Goal: Transaction & Acquisition: Obtain resource

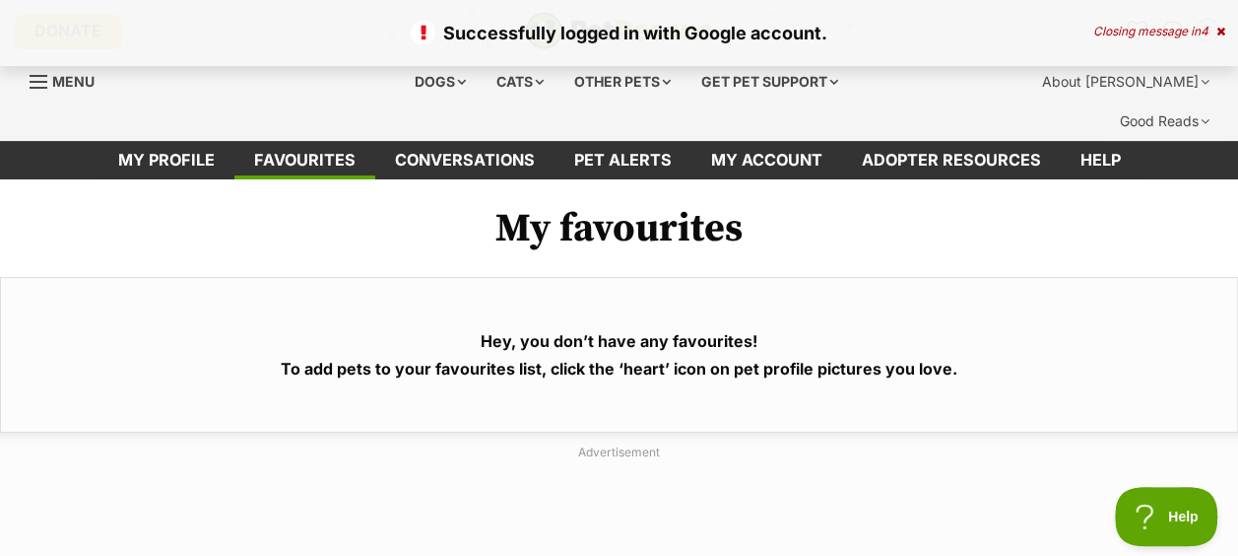
click at [1217, 24] on div "Successfully logged in with Google account. Closing message in 4" at bounding box center [619, 33] width 1238 height 66
click at [1218, 26] on icon at bounding box center [1220, 32] width 9 height 12
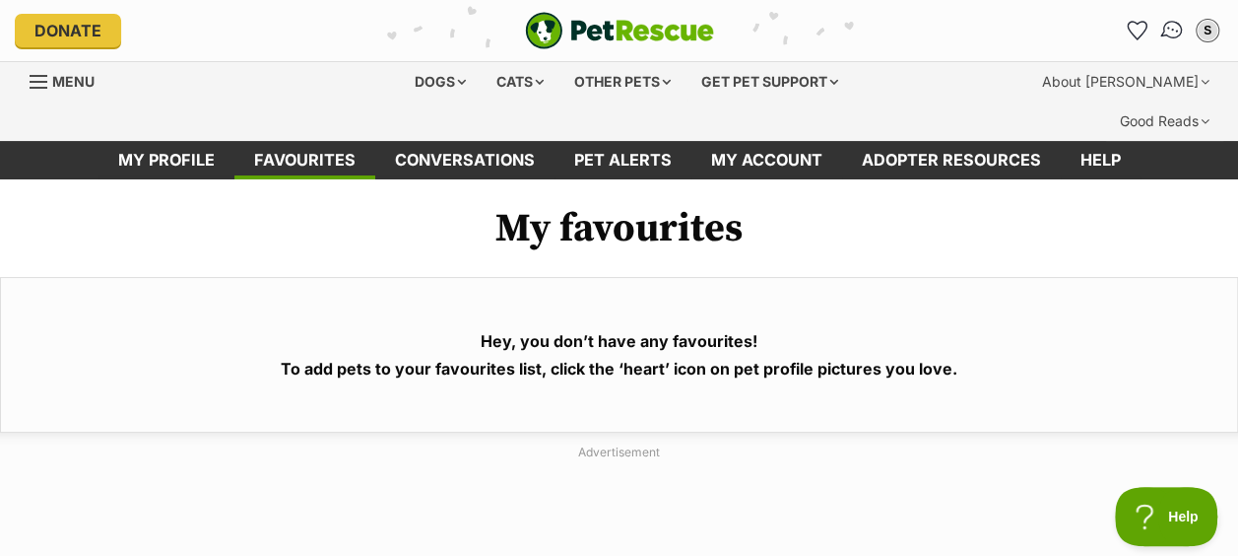
click at [1162, 34] on img "Conversations" at bounding box center [1172, 31] width 27 height 26
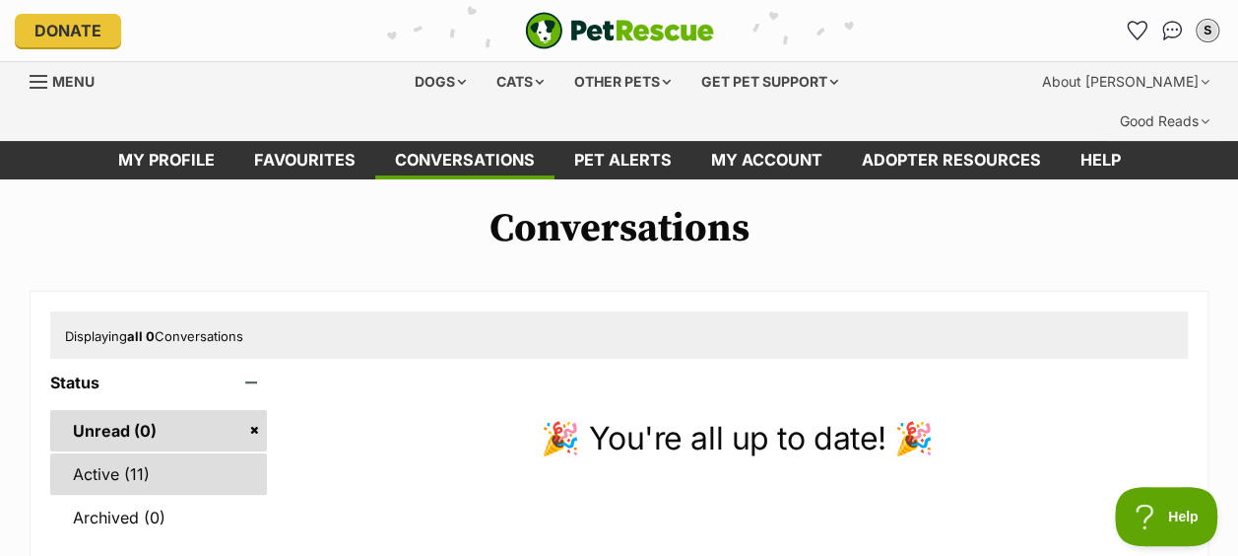
click at [152, 453] on link "Active (11)" at bounding box center [158, 473] width 217 height 41
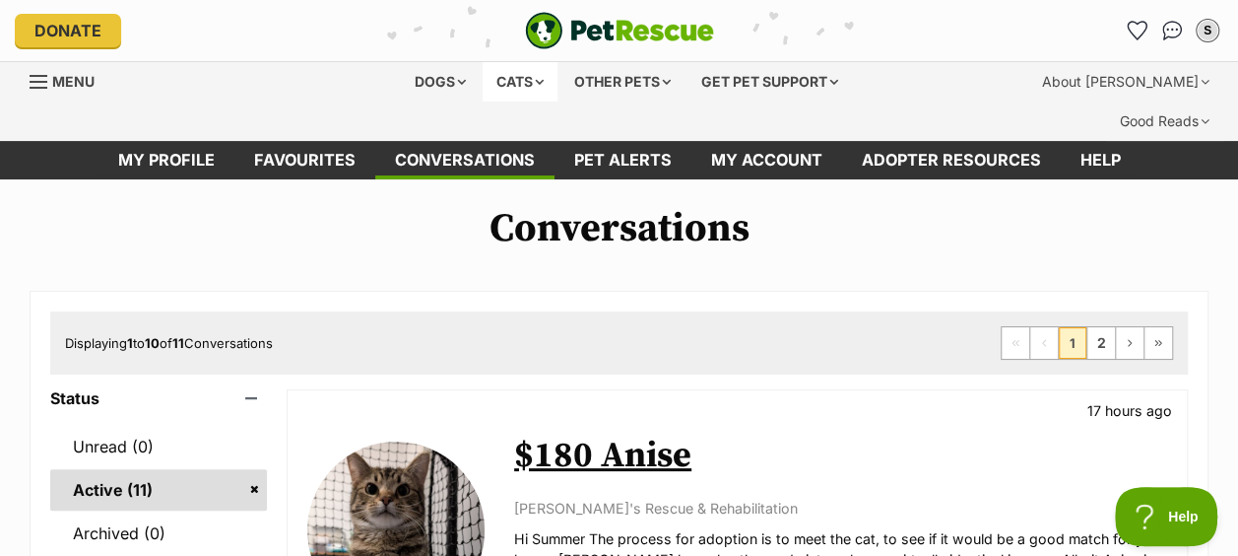
click at [522, 79] on div "Cats" at bounding box center [520, 81] width 75 height 39
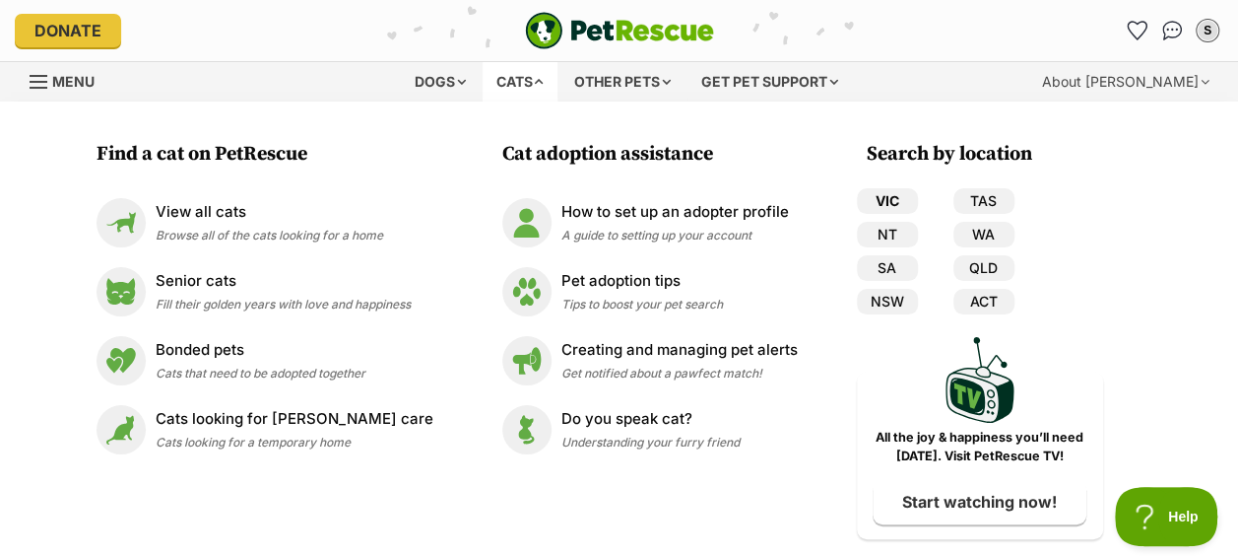
click at [872, 199] on link "VIC" at bounding box center [887, 201] width 61 height 26
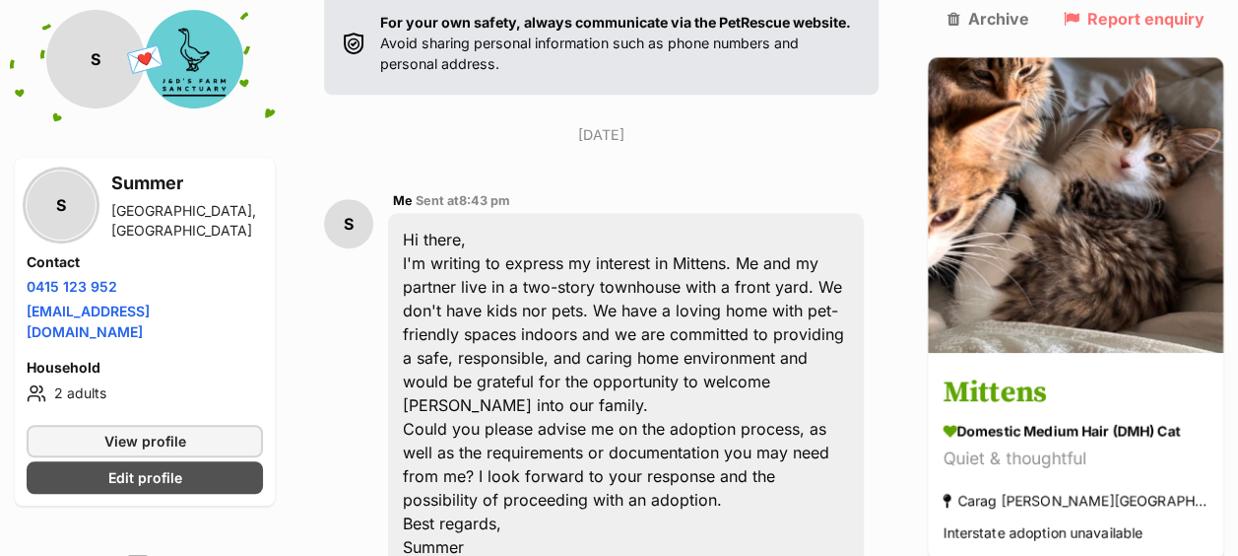
click at [664, 294] on div "Hi there, I'm writing to express my interest in Mittens. Me and my partner live…" at bounding box center [626, 393] width 476 height 361
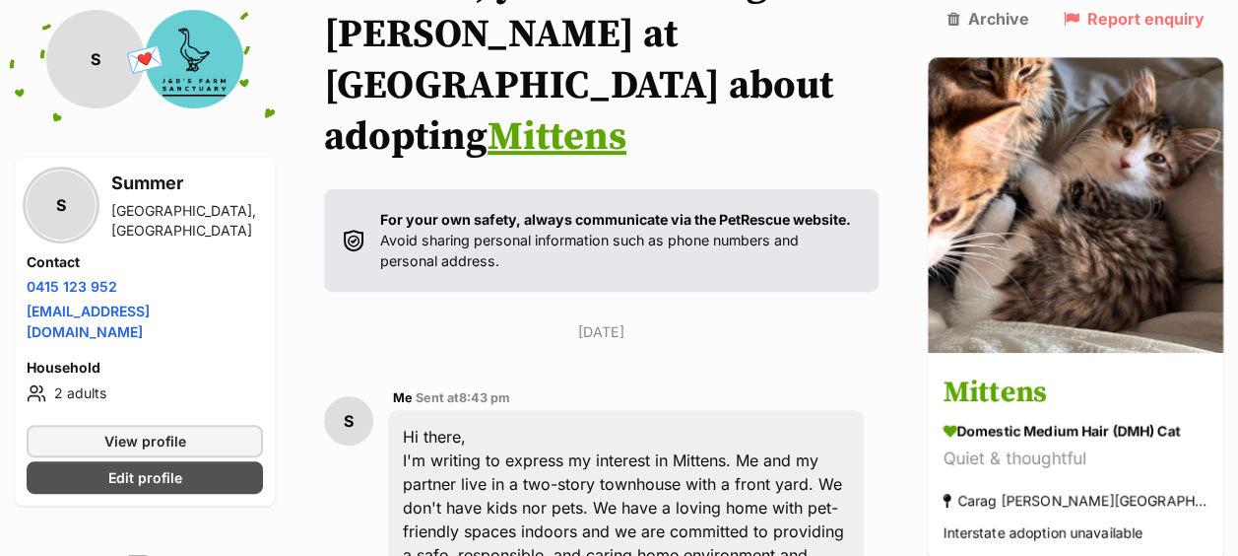
scroll to position [49, 0]
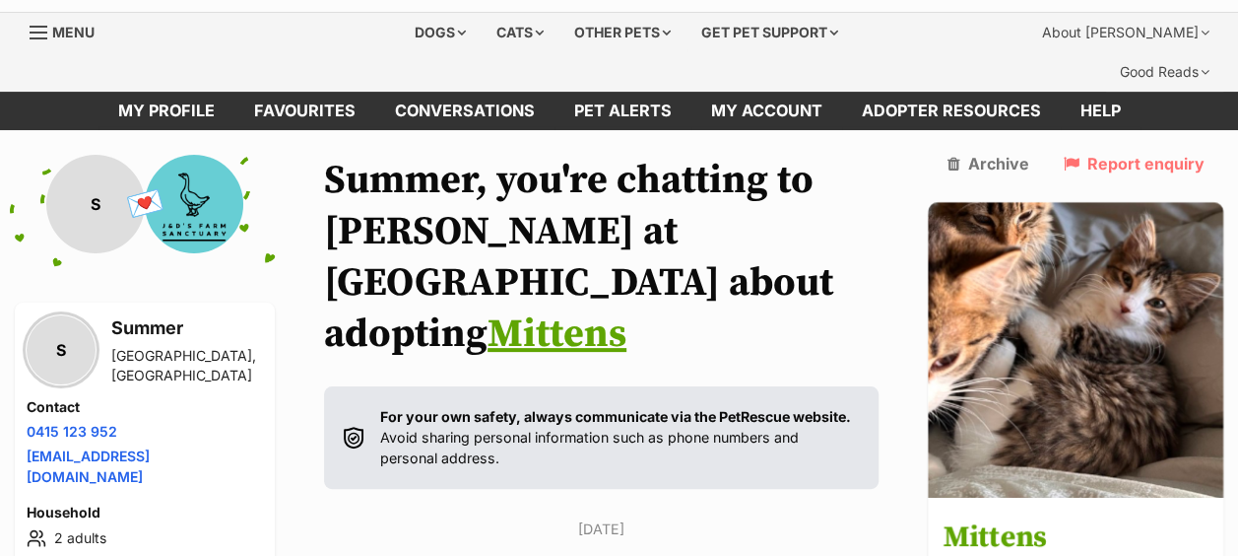
click at [626, 309] on link "Mittens" at bounding box center [557, 333] width 139 height 49
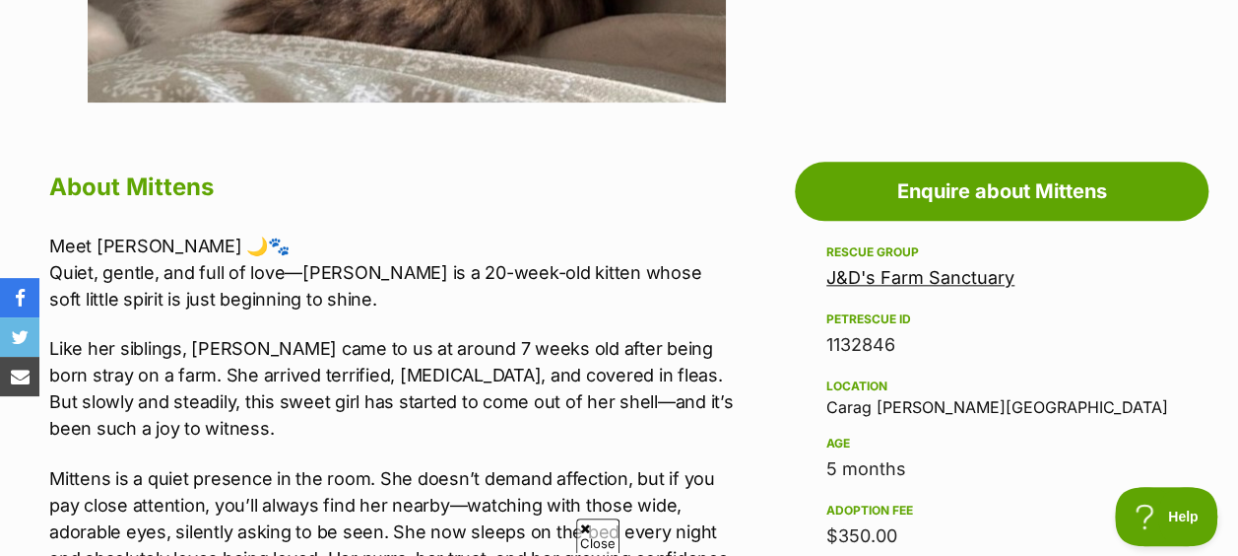
click at [912, 267] on link "J&D's Farm Sanctuary" at bounding box center [920, 277] width 188 height 21
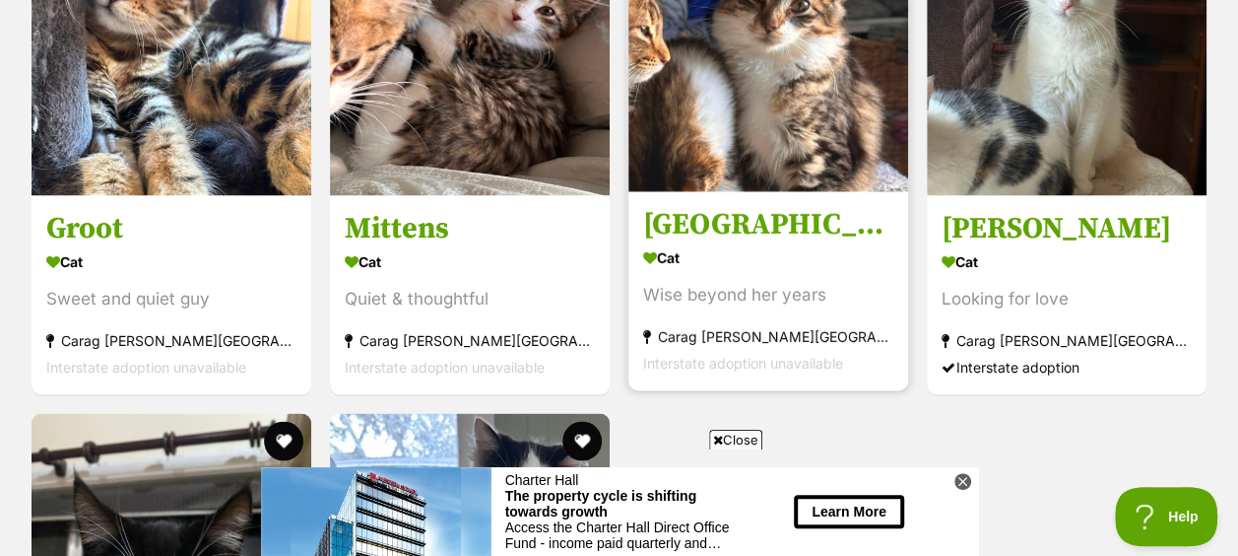
scroll to position [1970, 0]
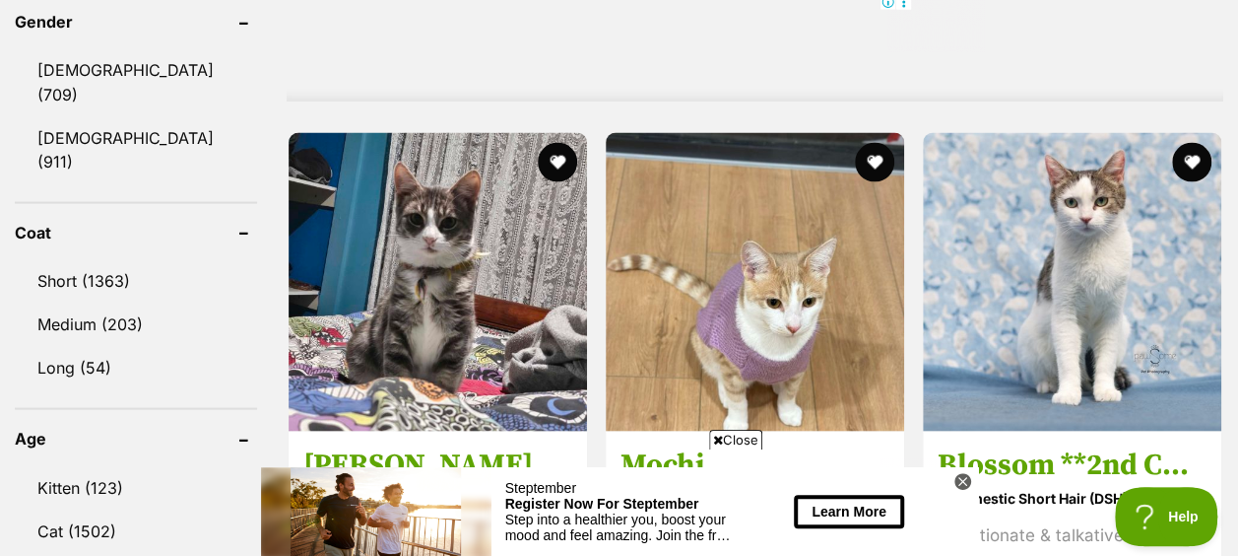
scroll to position [1871, 0]
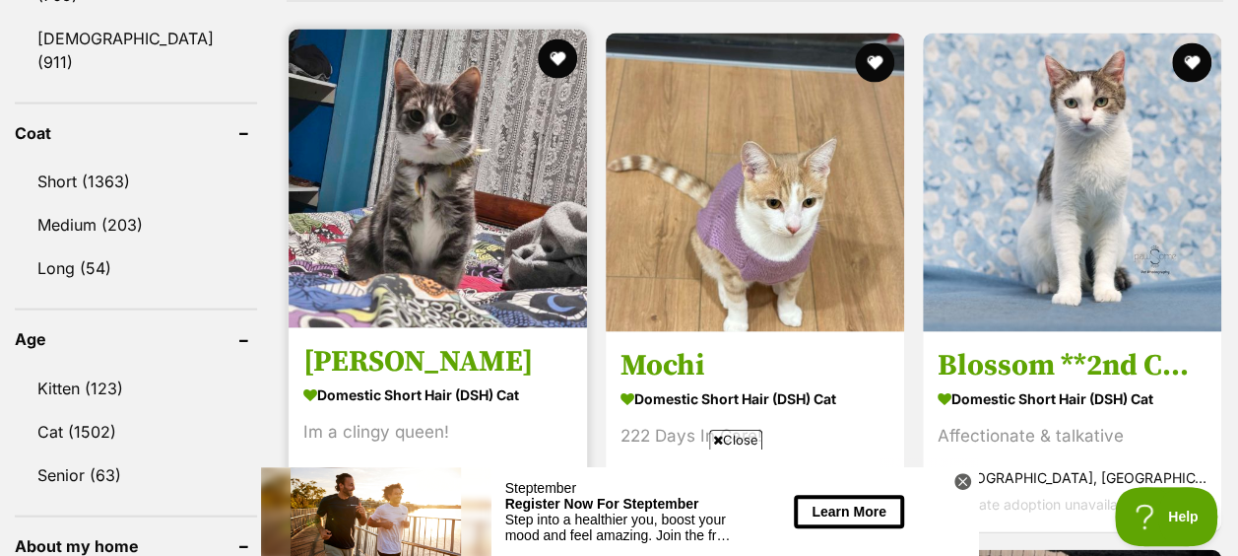
click at [469, 108] on img at bounding box center [438, 179] width 298 height 298
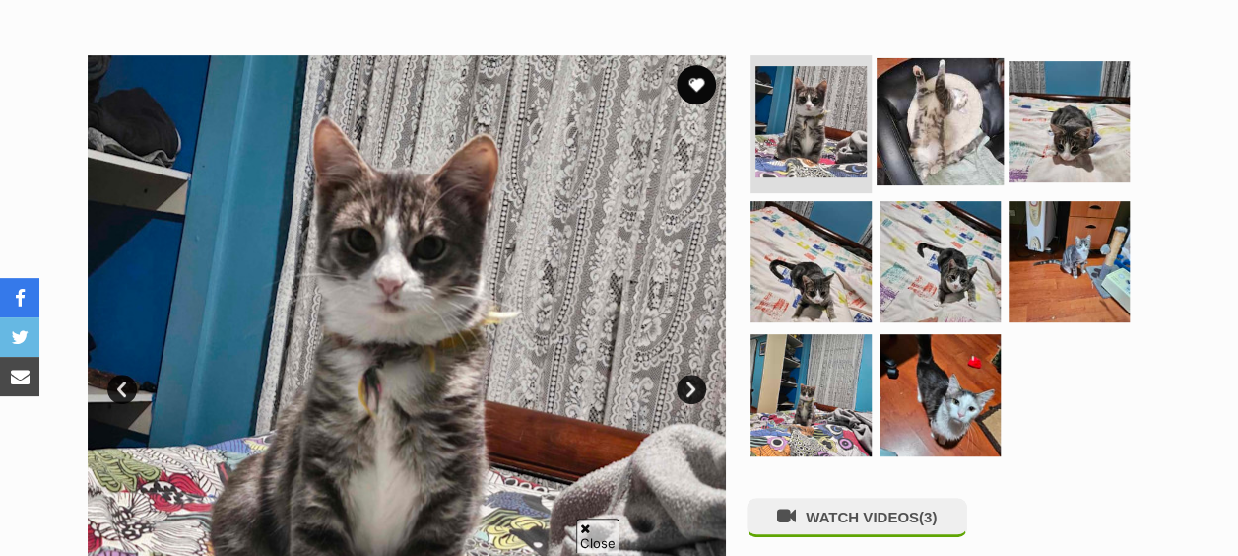
click at [914, 108] on img at bounding box center [940, 121] width 127 height 127
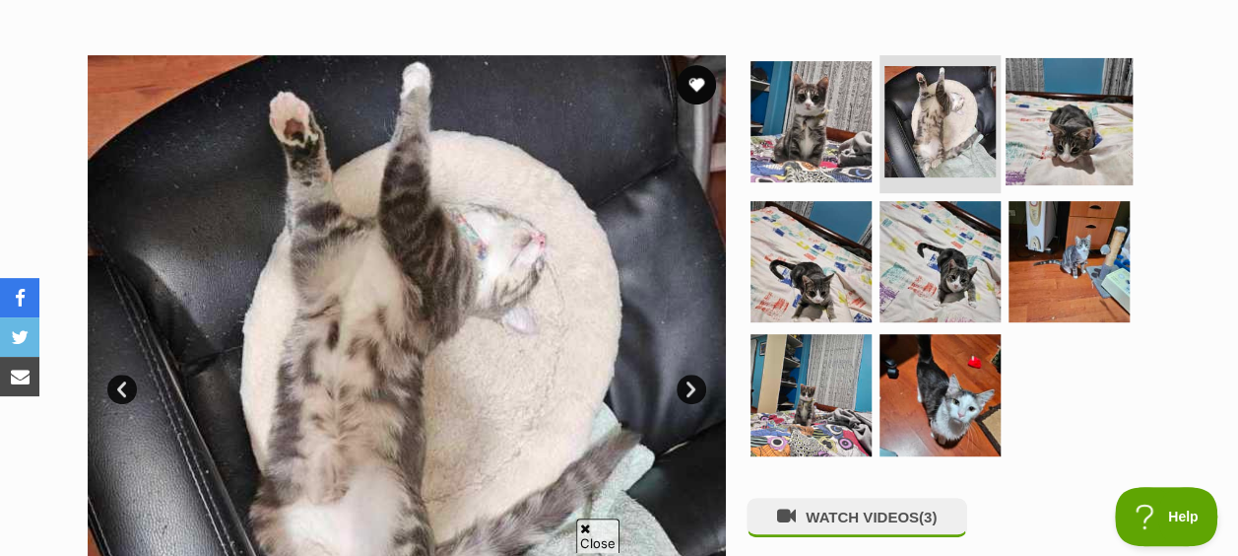
click at [1045, 98] on img at bounding box center [1069, 121] width 127 height 127
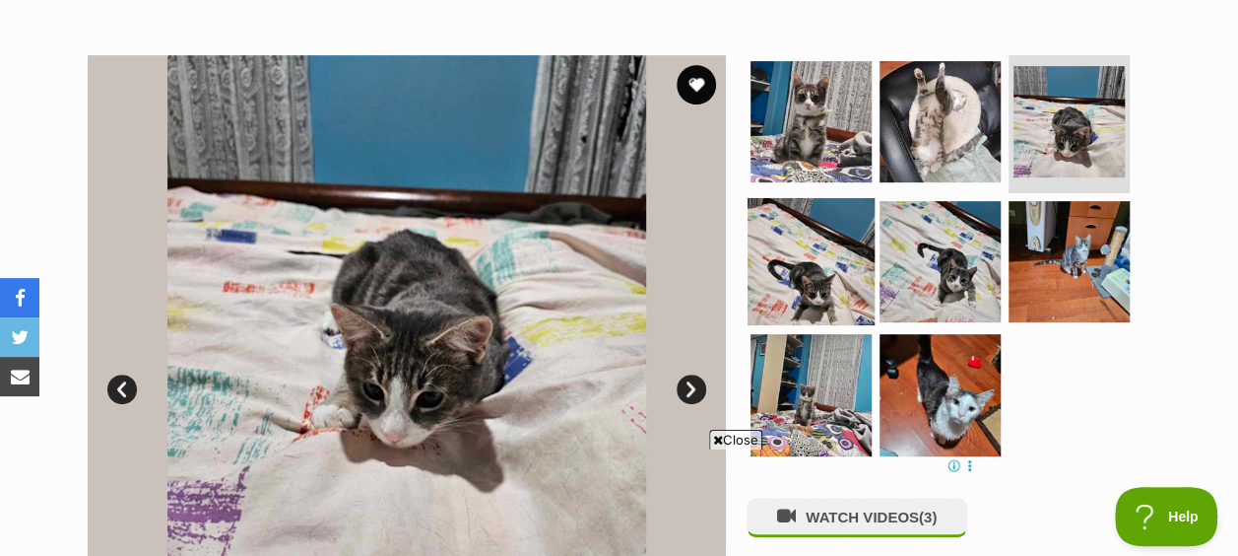
click at [850, 229] on img at bounding box center [811, 260] width 127 height 127
